Goal: Use online tool/utility: Utilize a website feature to perform a specific function

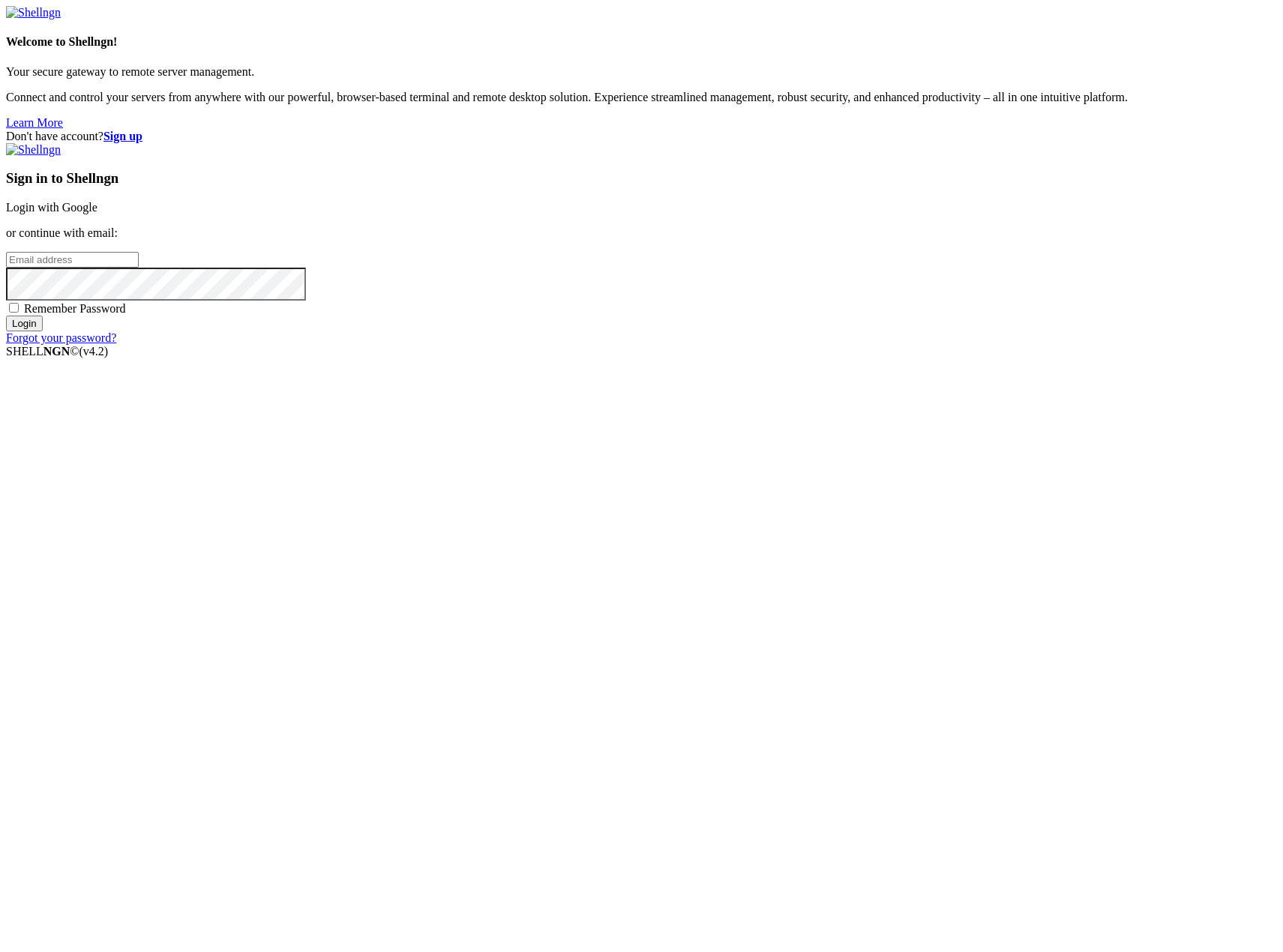
click at [97, 214] on link "Login with Google" at bounding box center [52, 207] width 91 height 13
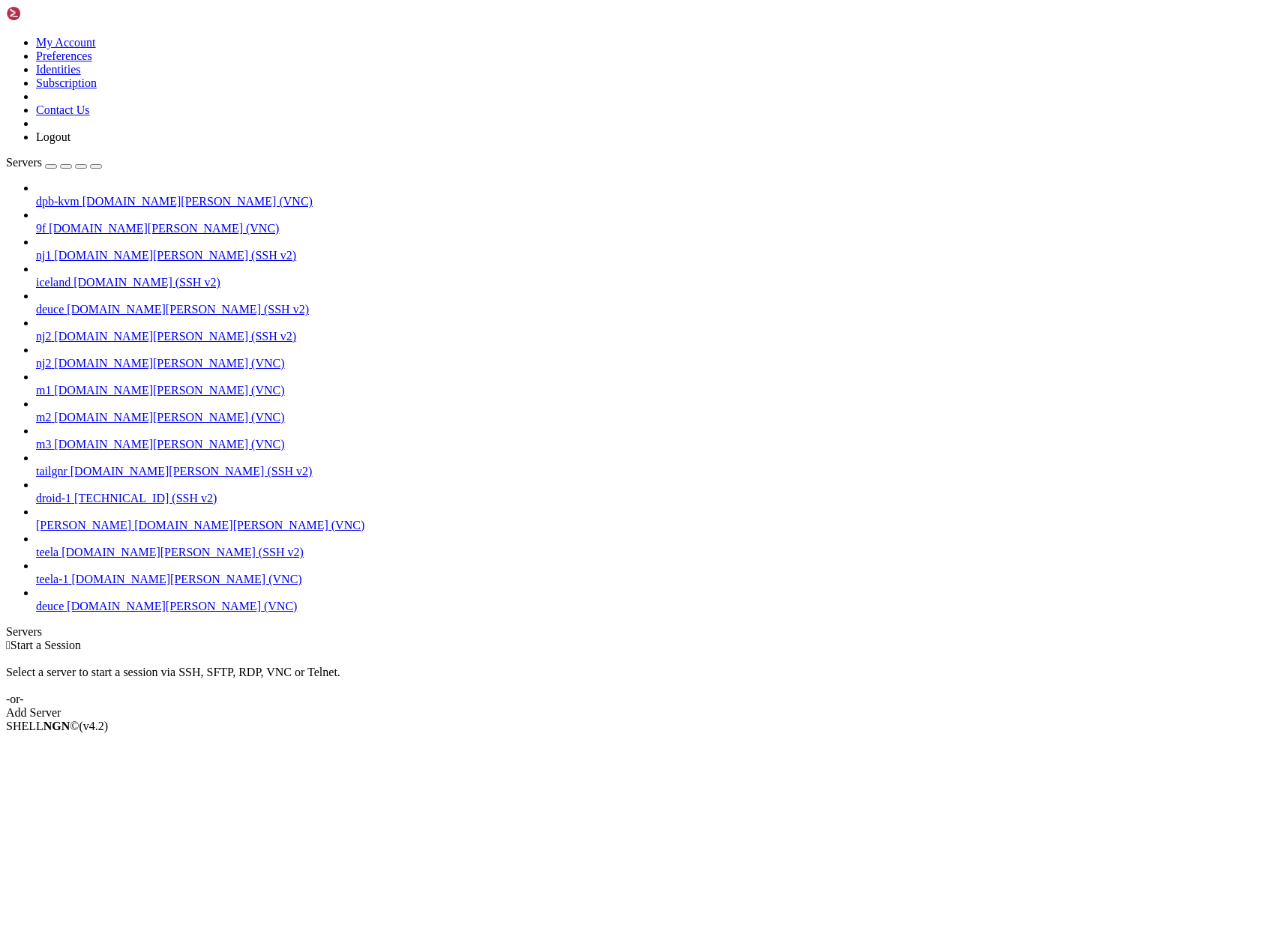
click at [67, 613] on span "[DOMAIN_NAME][PERSON_NAME] (VNC)" at bounding box center [182, 606] width 231 height 13
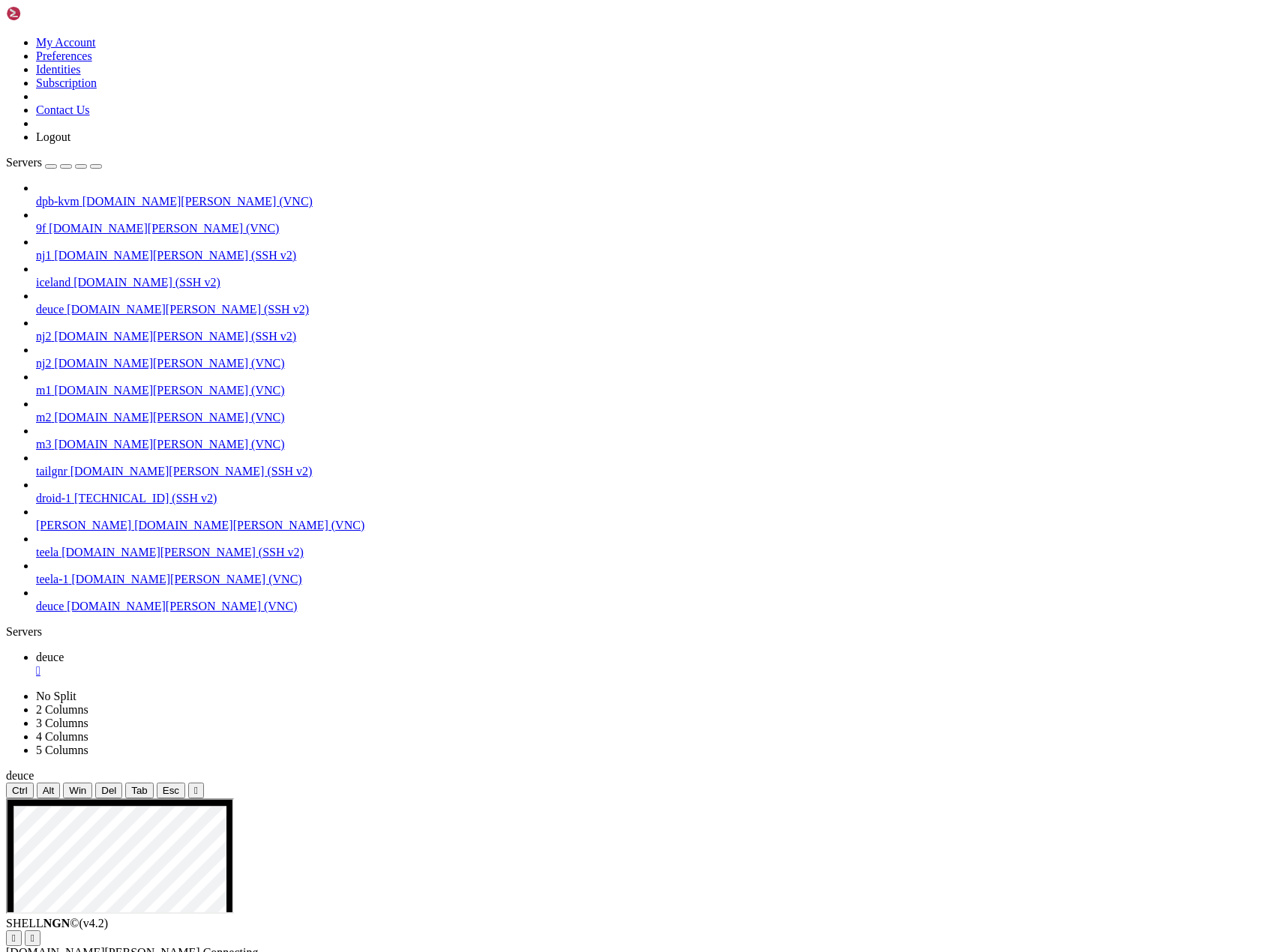
click at [96, 167] on icon "button" at bounding box center [96, 167] width 0 height 0
